Goal: Information Seeking & Learning: Learn about a topic

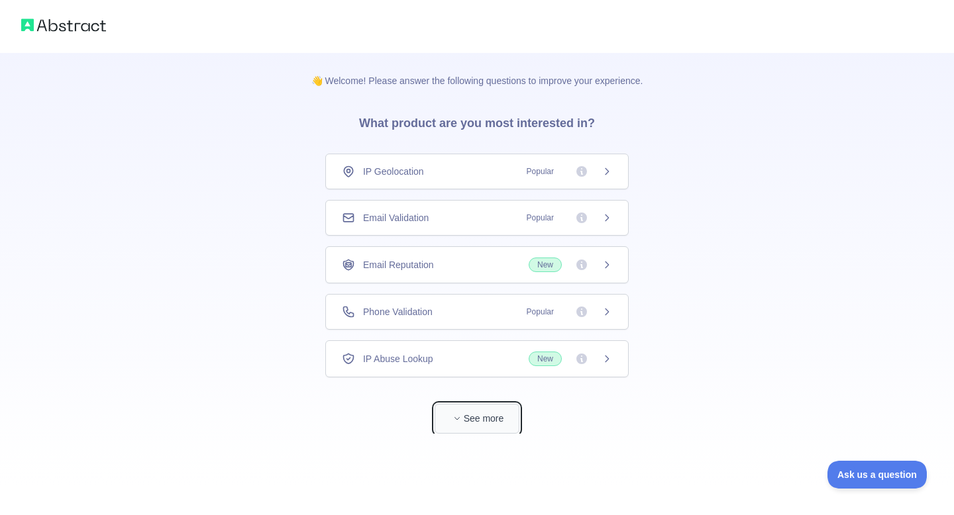
click at [477, 425] on button "See more" at bounding box center [477, 419] width 85 height 30
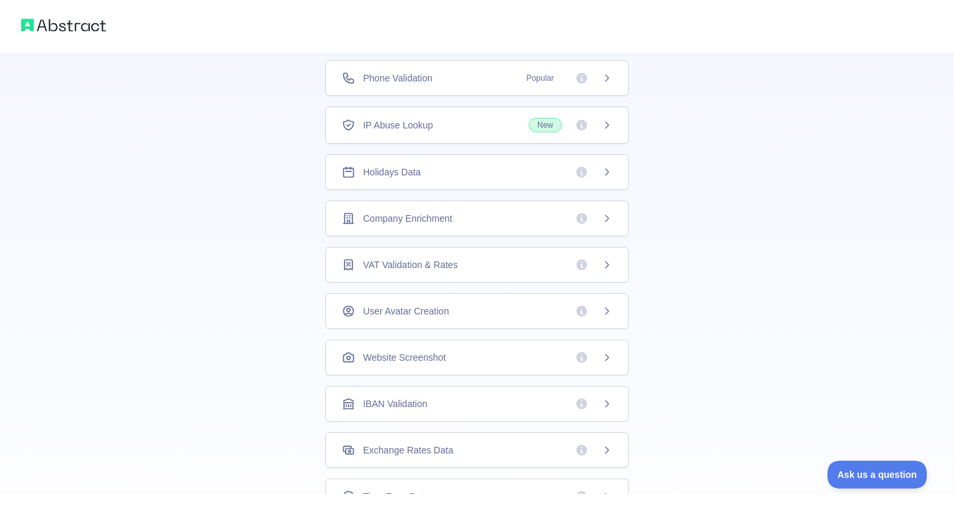
scroll to position [187, 0]
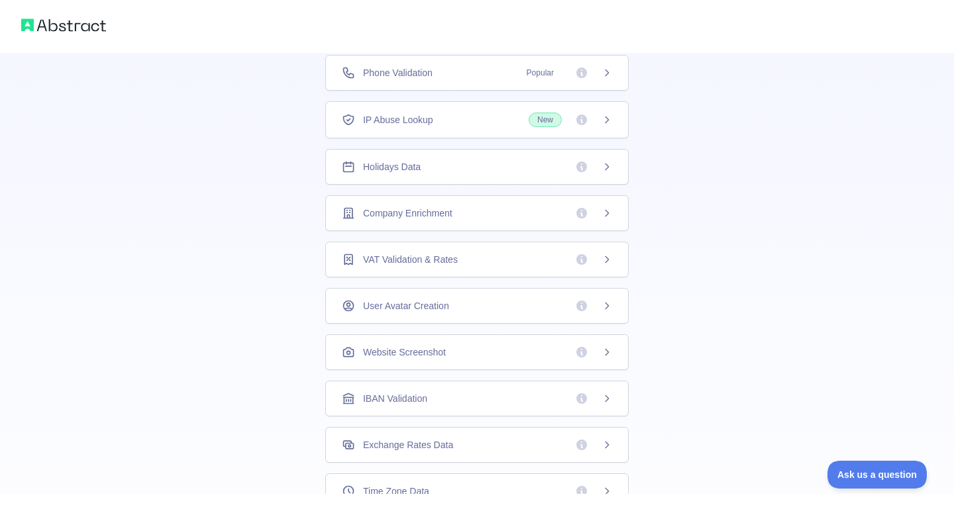
click at [503, 172] on div "Holidays Data" at bounding box center [477, 166] width 270 height 13
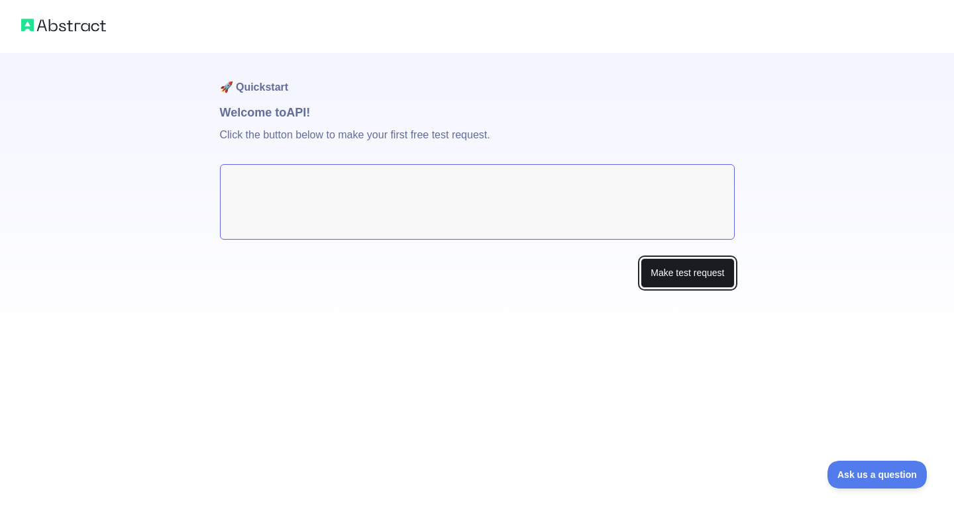
click at [705, 285] on button "Make test request" at bounding box center [687, 273] width 93 height 30
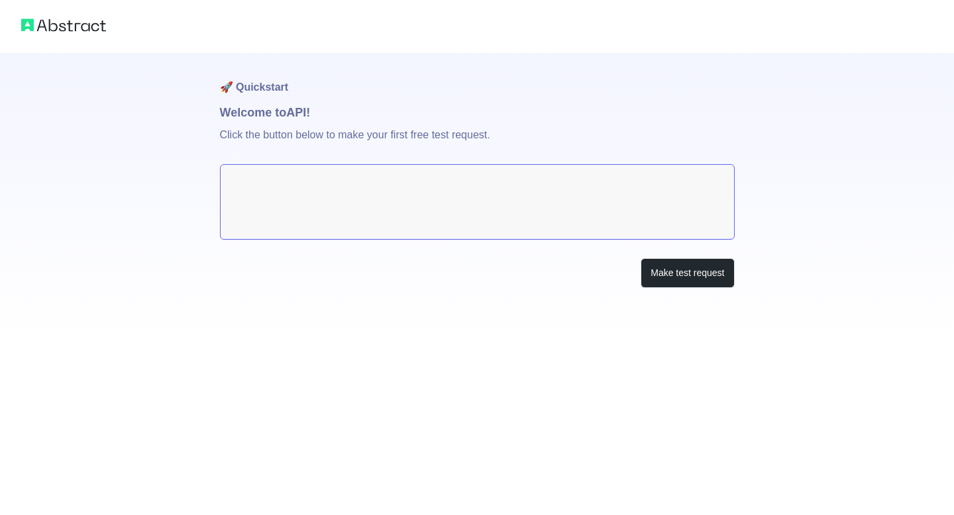
click at [395, 197] on textarea at bounding box center [477, 202] width 515 height 76
click at [702, 282] on button "Make test request" at bounding box center [687, 273] width 93 height 30
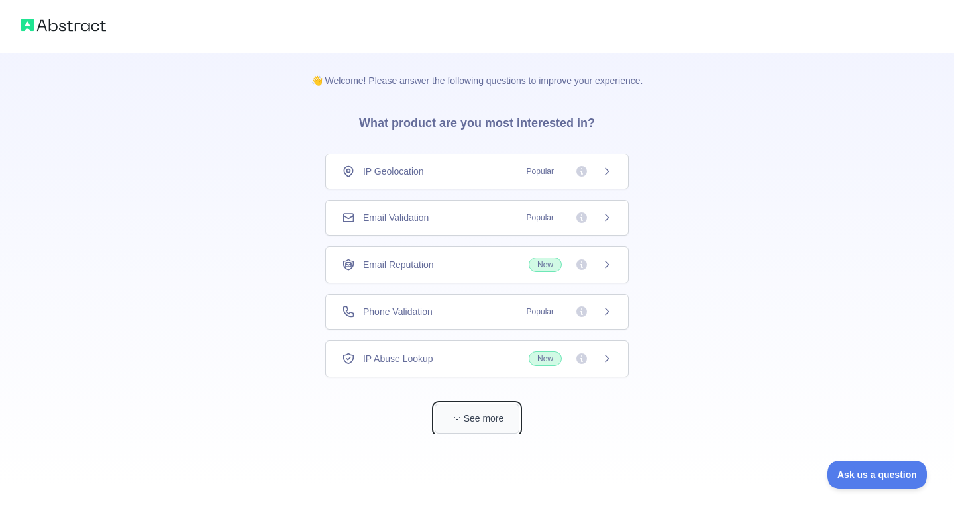
click at [483, 415] on button "See more" at bounding box center [477, 419] width 85 height 30
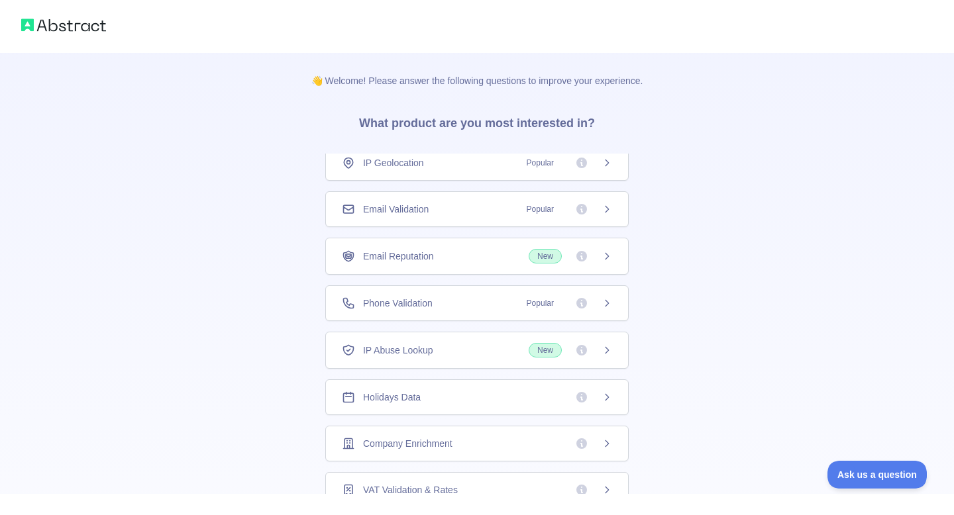
click at [374, 402] on span "Holidays Data" at bounding box center [392, 397] width 58 height 13
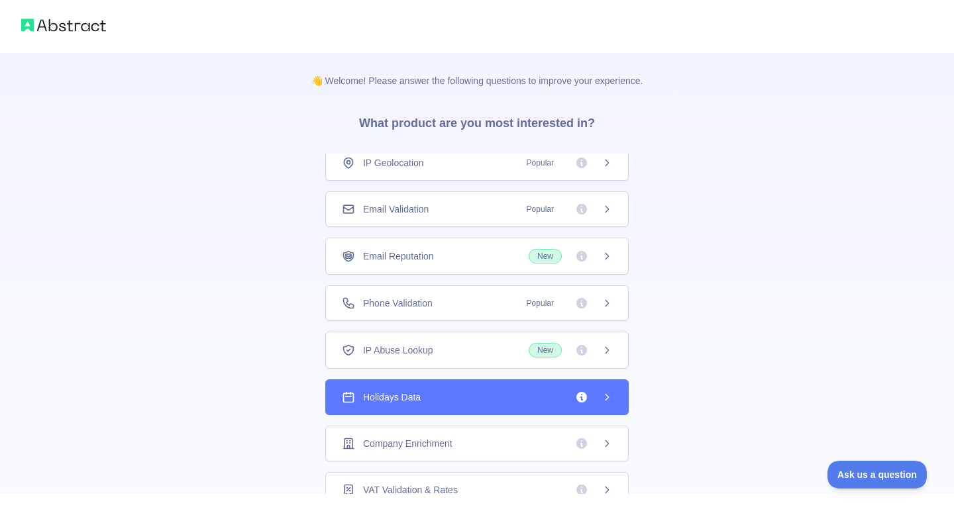
click at [374, 402] on span "Holidays Data" at bounding box center [392, 397] width 58 height 13
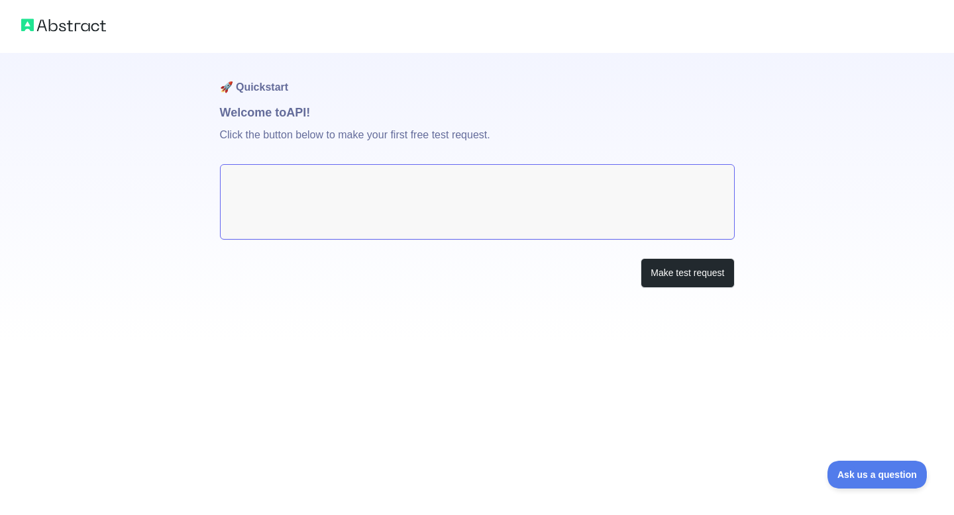
drag, startPoint x: 354, startPoint y: 146, endPoint x: 354, endPoint y: 158, distance: 11.9
click at [354, 147] on p "Click the button below to make your first free test request." at bounding box center [477, 143] width 515 height 42
click at [352, 186] on textarea at bounding box center [477, 202] width 515 height 76
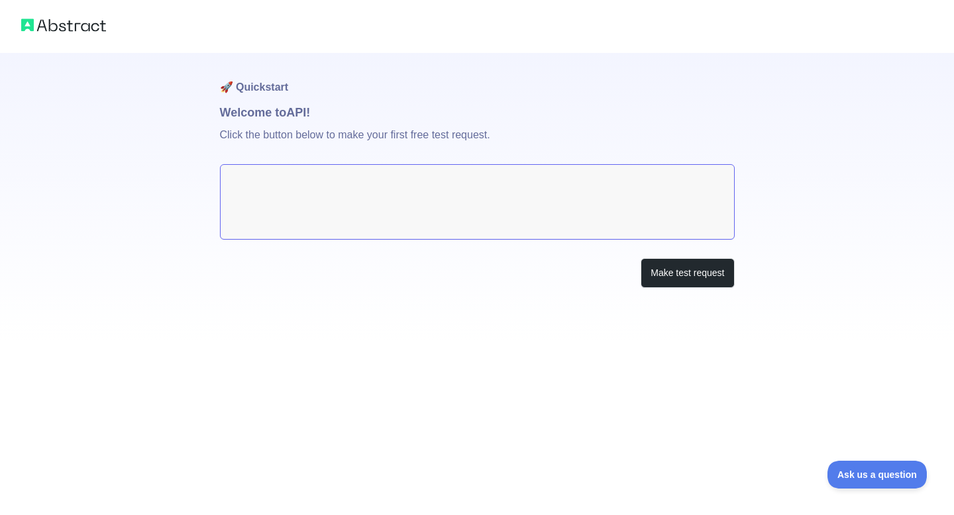
click at [352, 186] on textarea at bounding box center [477, 202] width 515 height 76
click at [661, 278] on button "Make test request" at bounding box center [687, 273] width 93 height 30
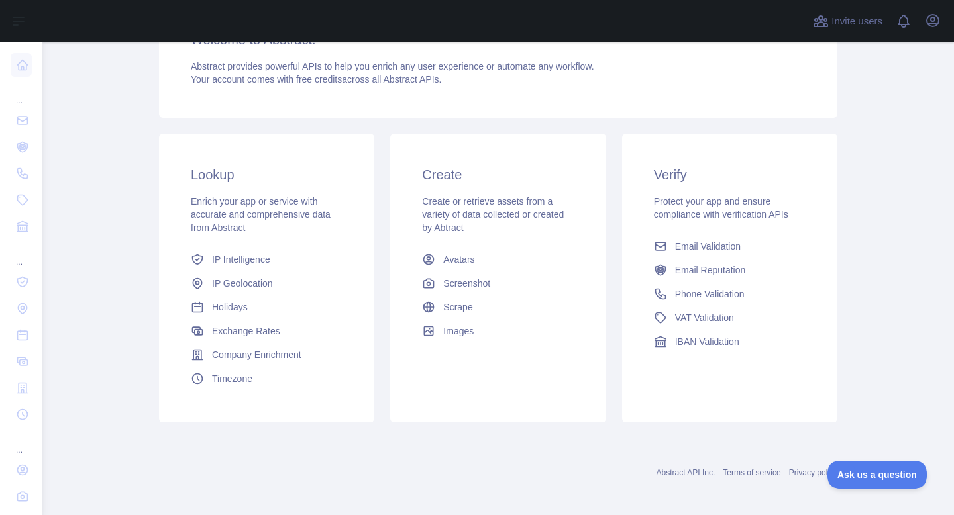
scroll to position [144, 0]
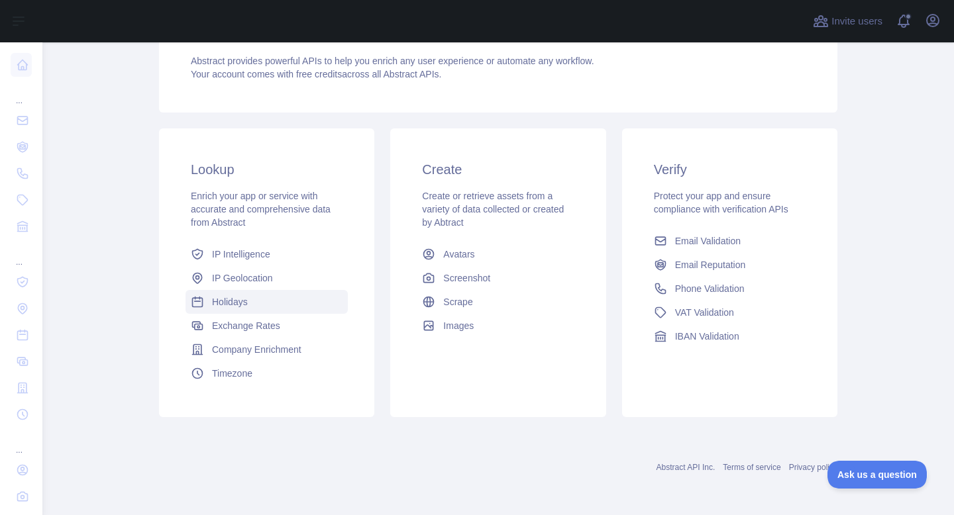
click at [236, 299] on span "Holidays" at bounding box center [230, 301] width 36 height 13
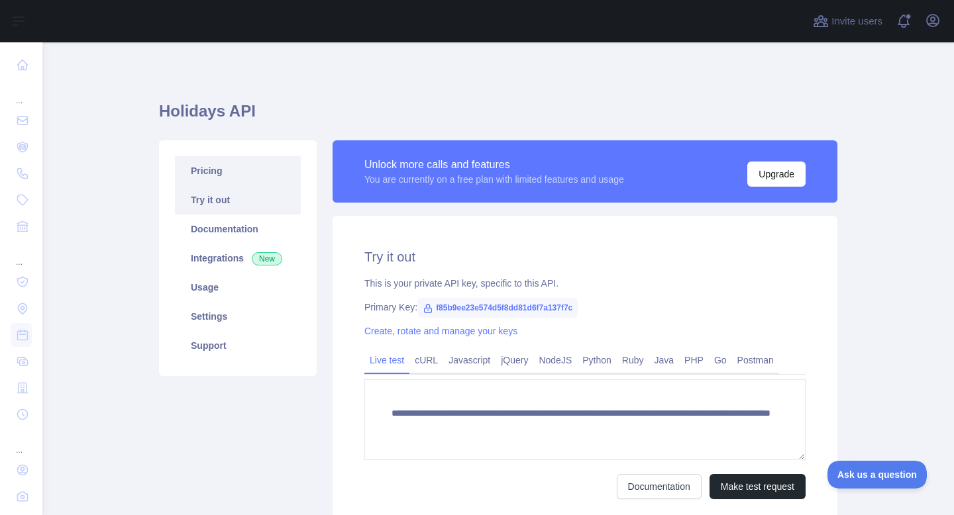
click at [197, 174] on link "Pricing" at bounding box center [238, 170] width 126 height 29
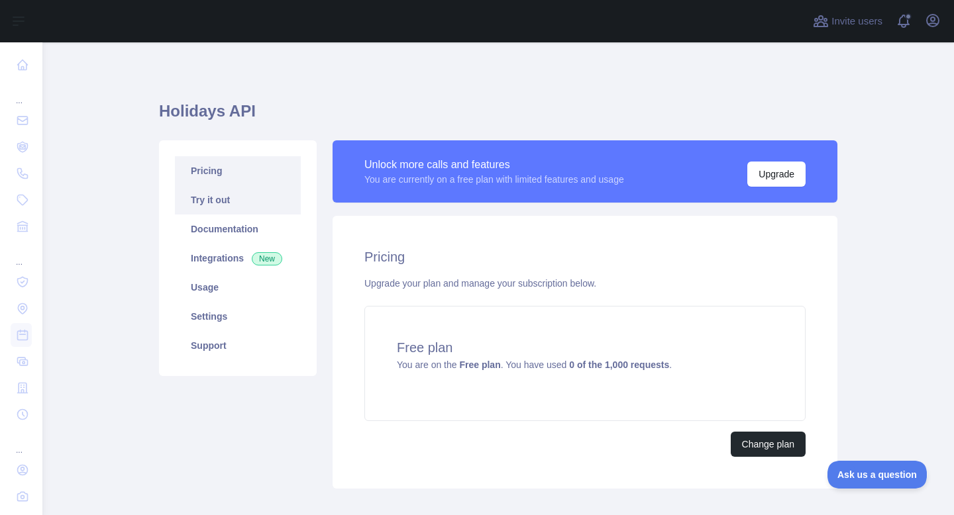
click at [229, 201] on link "Try it out" at bounding box center [238, 199] width 126 height 29
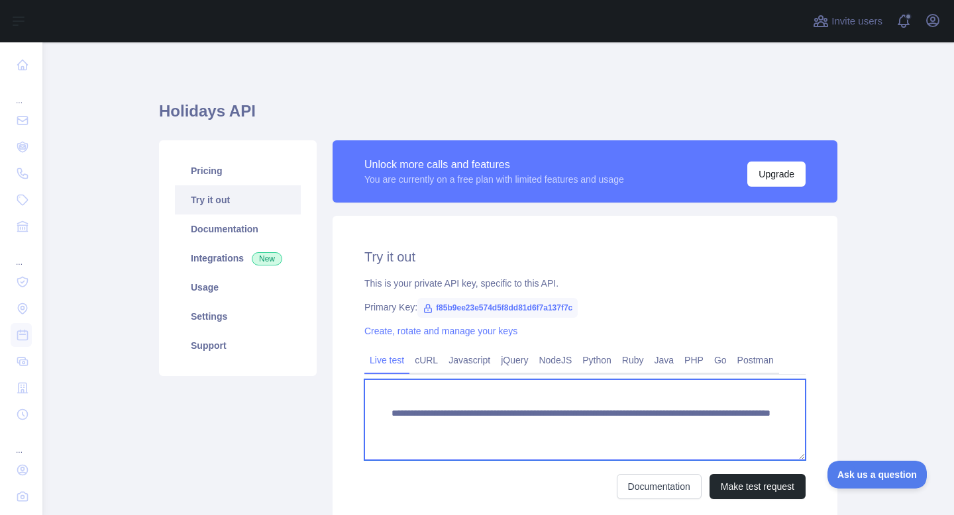
drag, startPoint x: 413, startPoint y: 439, endPoint x: 378, endPoint y: 412, distance: 44.4
click at [378, 412] on textarea "**********" at bounding box center [584, 420] width 441 height 81
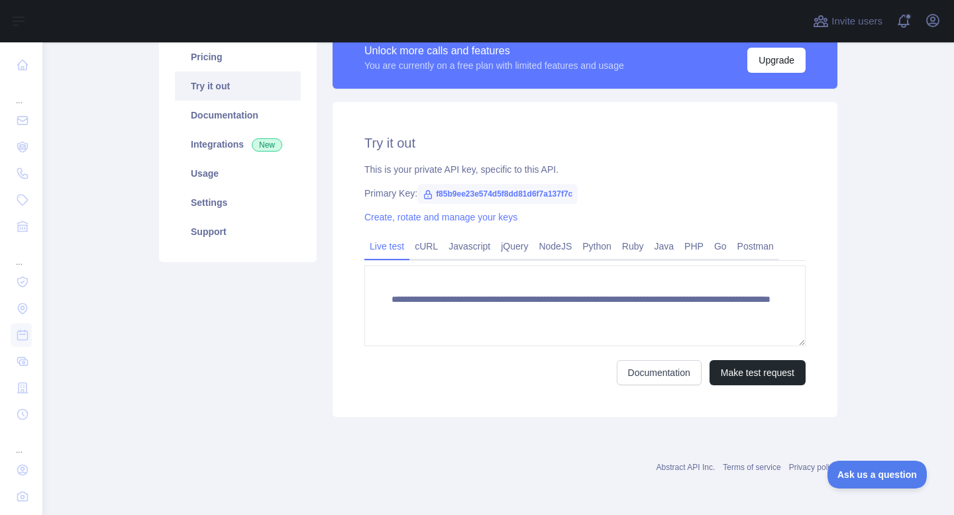
click at [666, 404] on div "**********" at bounding box center [585, 259] width 505 height 315
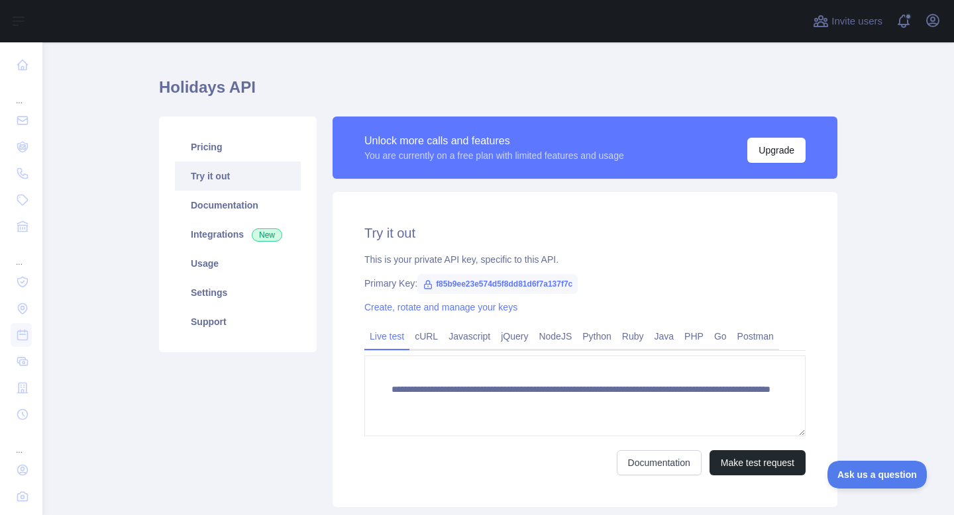
scroll to position [0, 0]
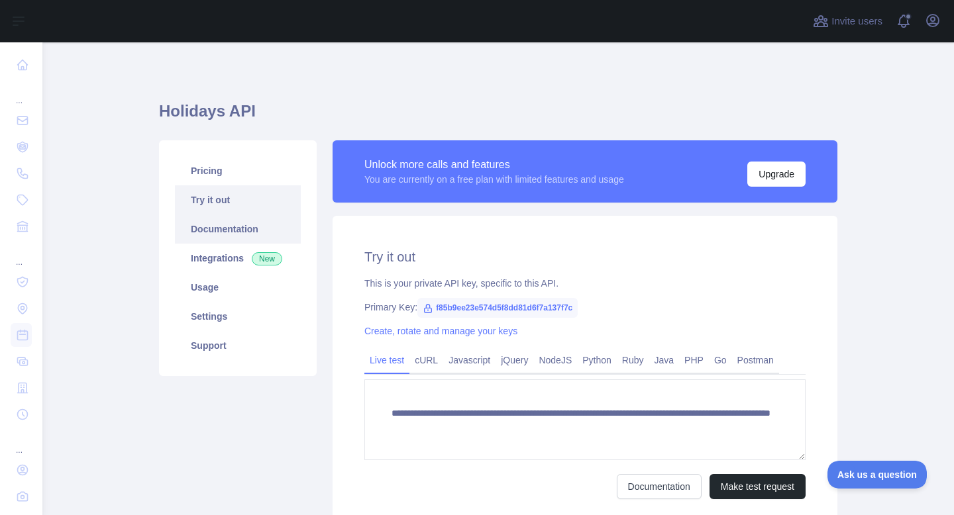
click at [220, 233] on link "Documentation" at bounding box center [238, 229] width 126 height 29
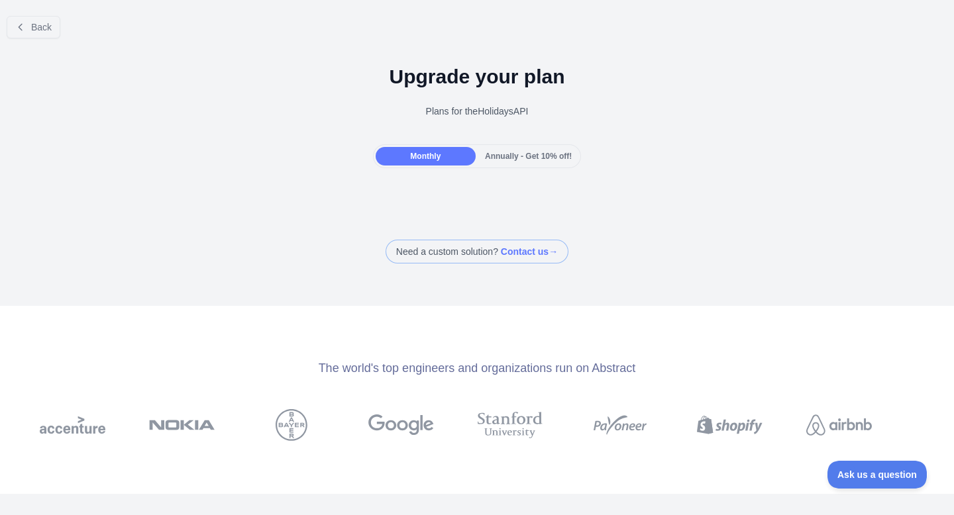
click at [536, 178] on div "Back Upgrade your plan Plans for the Holidays API Monthly Annually - Get 10% of…" at bounding box center [477, 134] width 954 height 258
click at [536, 162] on div "Annually - Get 10% off!" at bounding box center [528, 156] width 100 height 19
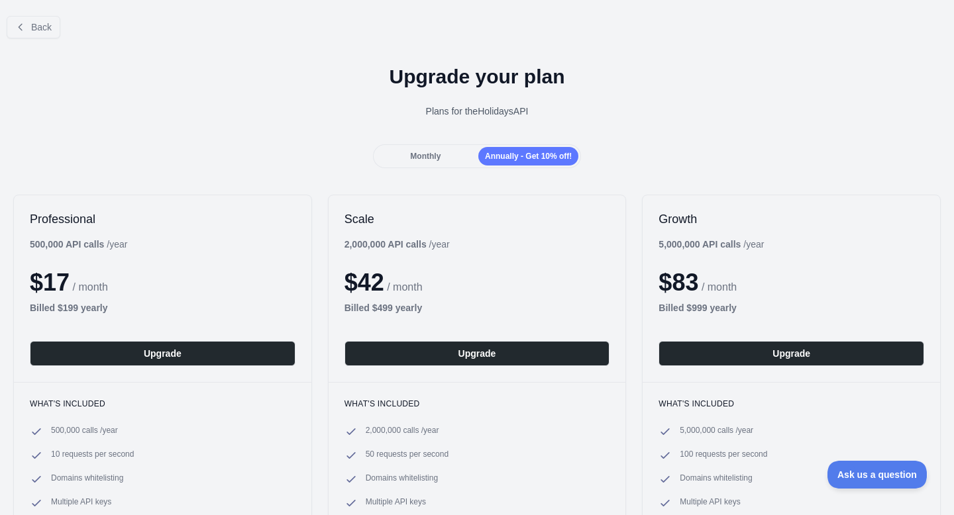
click at [435, 154] on span "Monthly" at bounding box center [425, 156] width 30 height 9
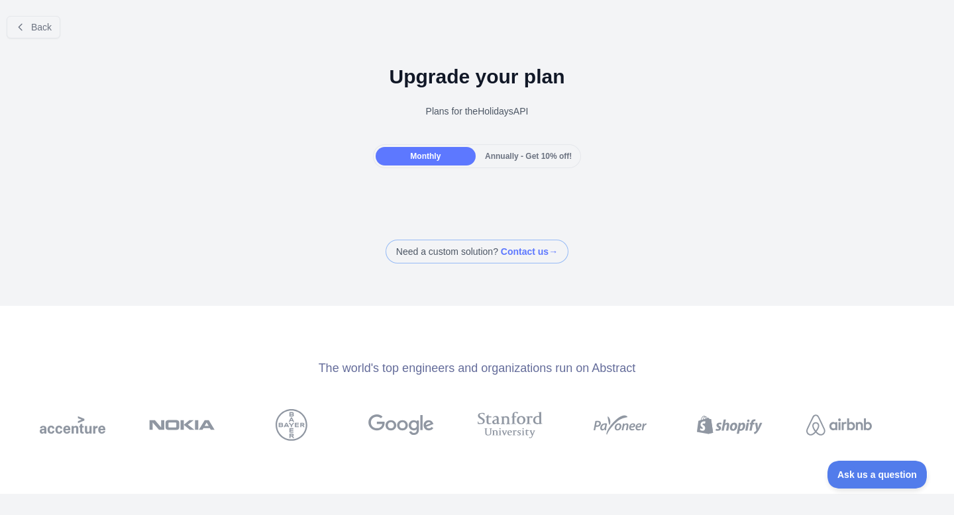
click at [513, 153] on span "Annually - Get 10% off!" at bounding box center [528, 156] width 87 height 9
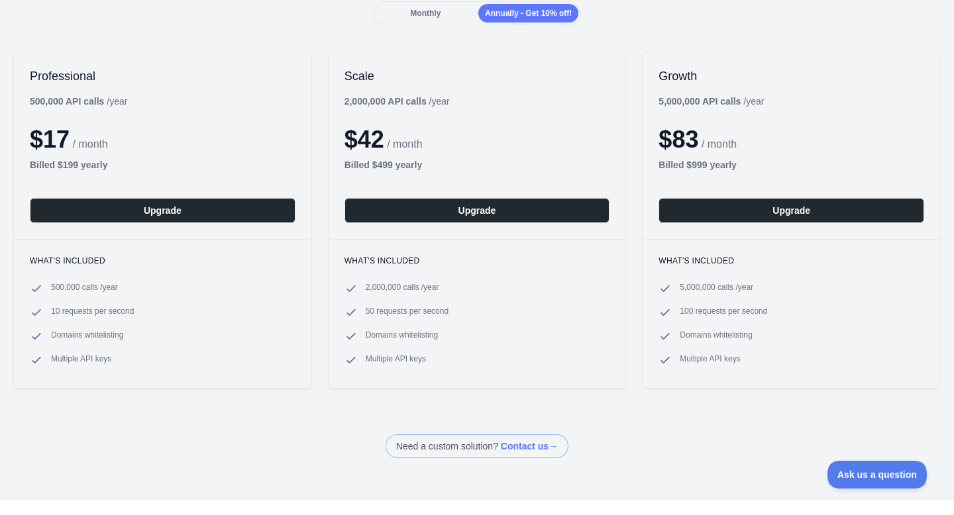
scroll to position [144, 0]
